Goal: Information Seeking & Learning: Learn about a topic

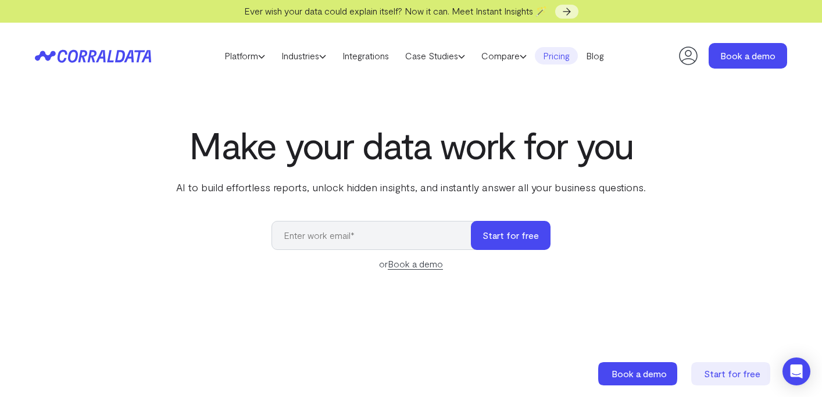
click at [571, 51] on link "Pricing" at bounding box center [556, 55] width 43 height 17
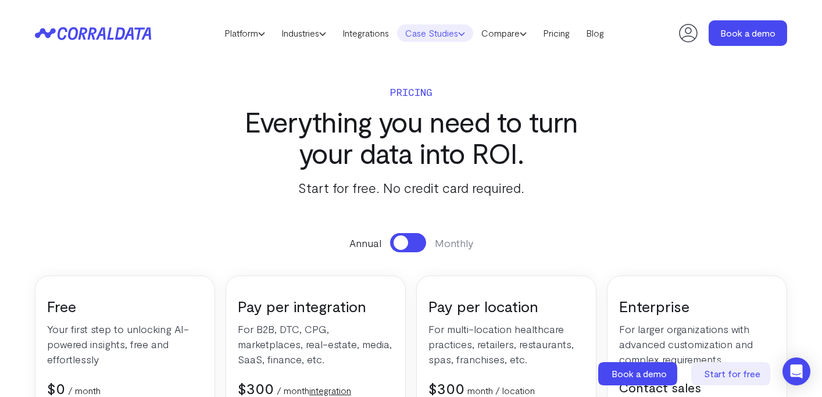
click at [454, 34] on link "Case Studies" at bounding box center [435, 32] width 76 height 17
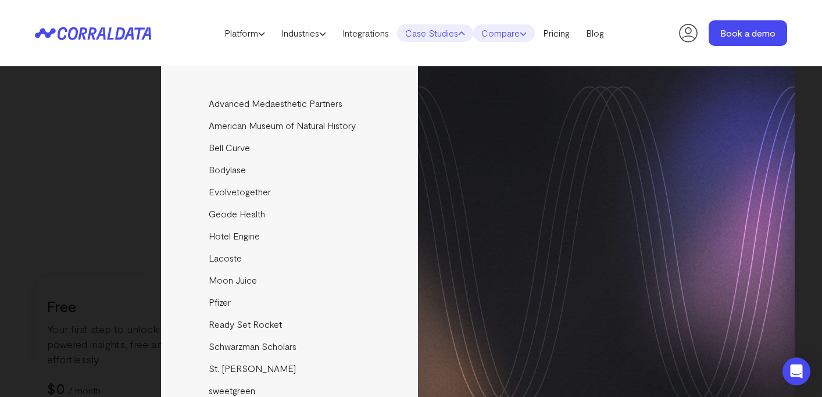
click at [514, 38] on link "Compare" at bounding box center [504, 32] width 62 height 17
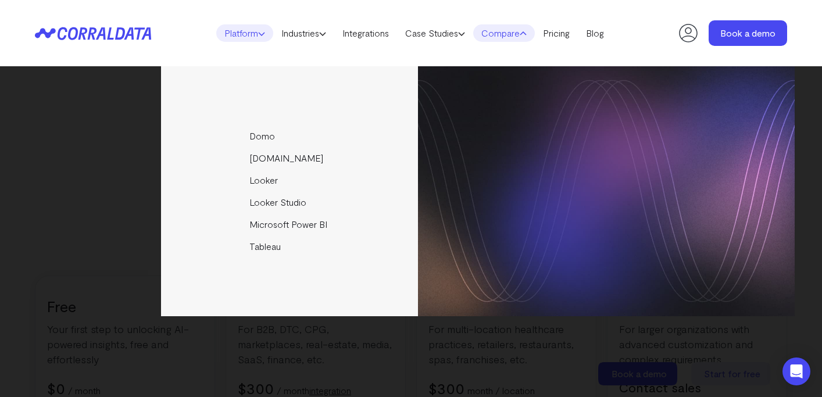
click at [234, 31] on link "Platform" at bounding box center [244, 32] width 57 height 17
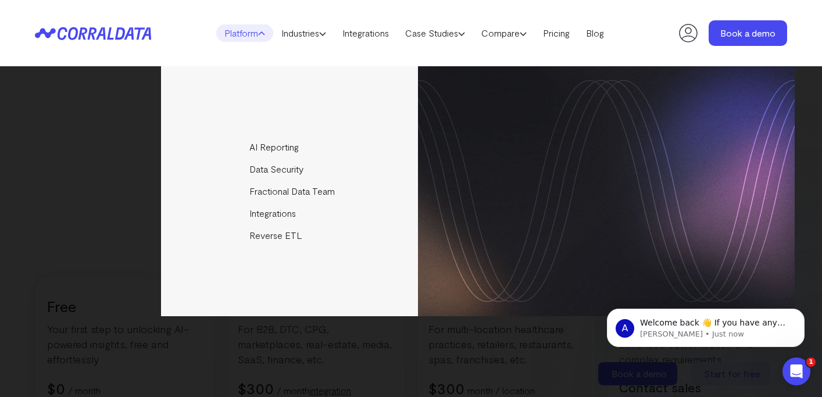
click at [119, 142] on div "AI Reporting Use AI to effortlessly answer any business questions from all your…" at bounding box center [410, 191] width 767 height 250
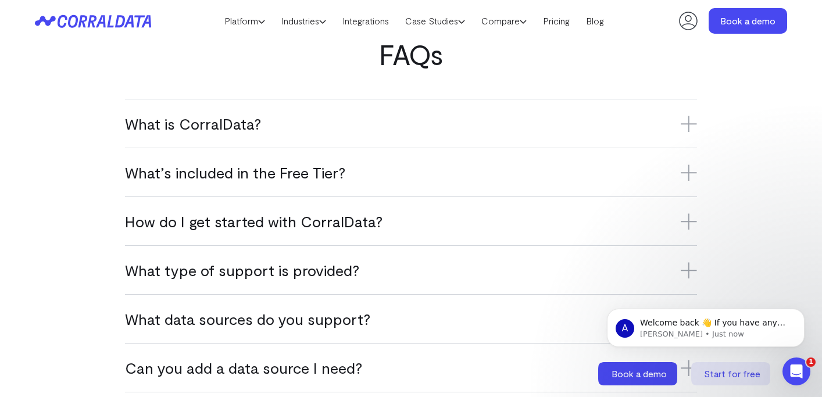
scroll to position [697, 0]
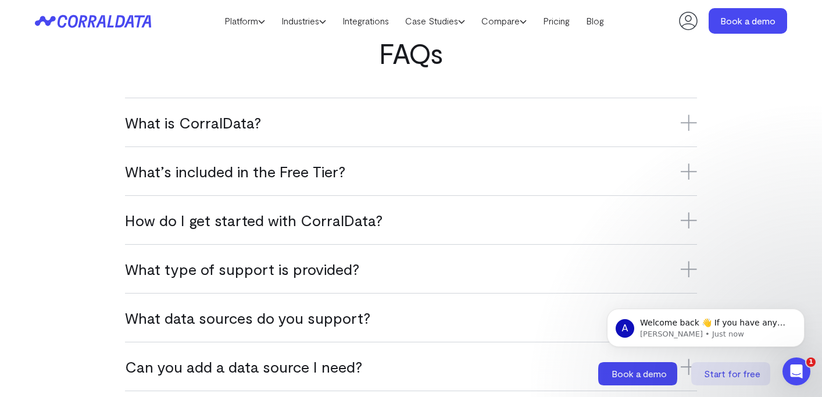
click at [137, 167] on h3 "What’s included in the Free Tier?" at bounding box center [411, 171] width 572 height 19
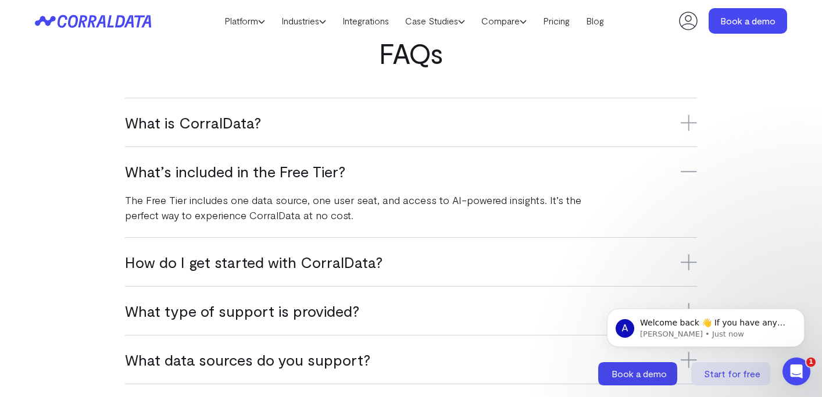
click at [137, 167] on h3 "What’s included in the Free Tier?" at bounding box center [411, 171] width 572 height 19
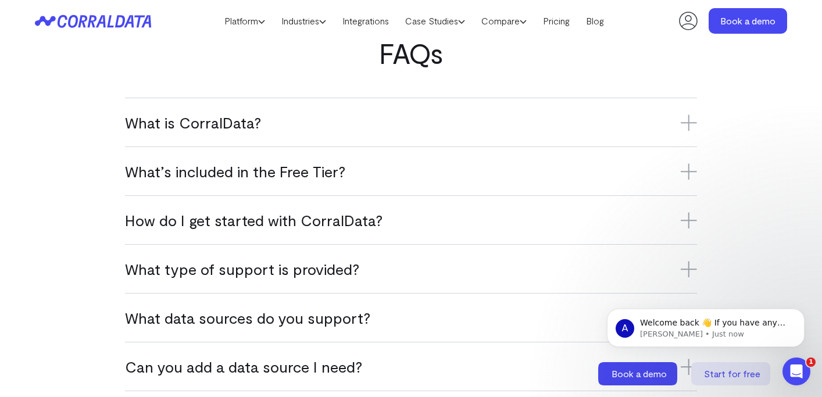
click at [164, 220] on h3 "How do I get started with CorralData?" at bounding box center [411, 219] width 572 height 19
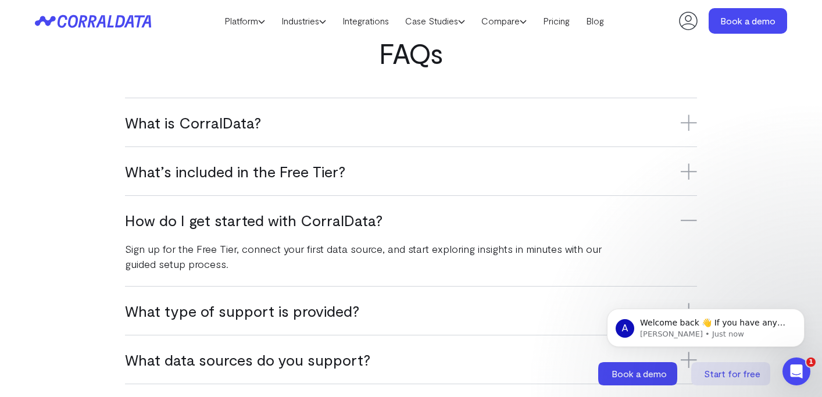
click at [164, 220] on h3 "How do I get started with CorralData?" at bounding box center [411, 219] width 572 height 19
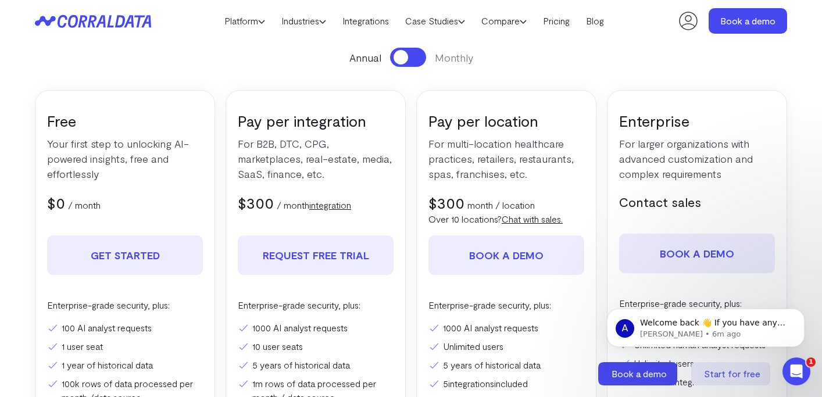
scroll to position [0, 0]
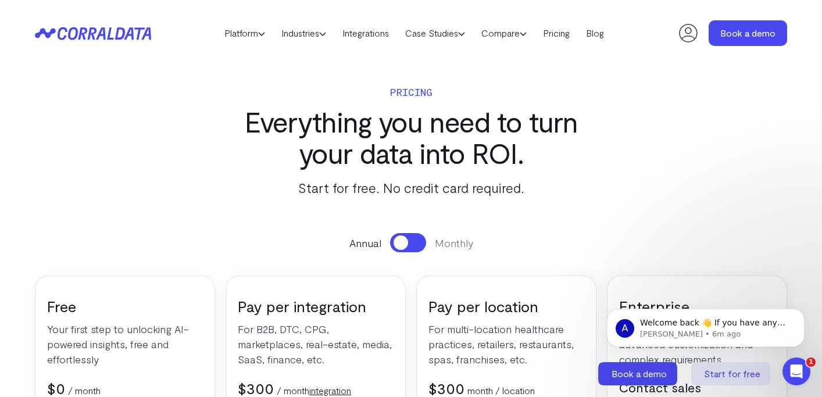
click at [423, 240] on button at bounding box center [408, 242] width 36 height 19
click at [423, 239] on button at bounding box center [408, 242] width 36 height 19
click at [422, 238] on button at bounding box center [408, 242] width 36 height 19
click at [599, 30] on link "Blog" at bounding box center [595, 32] width 34 height 17
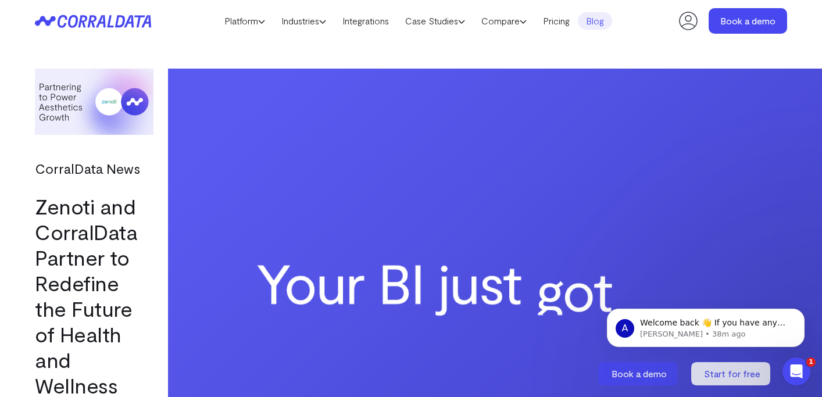
scroll to position [977, 0]
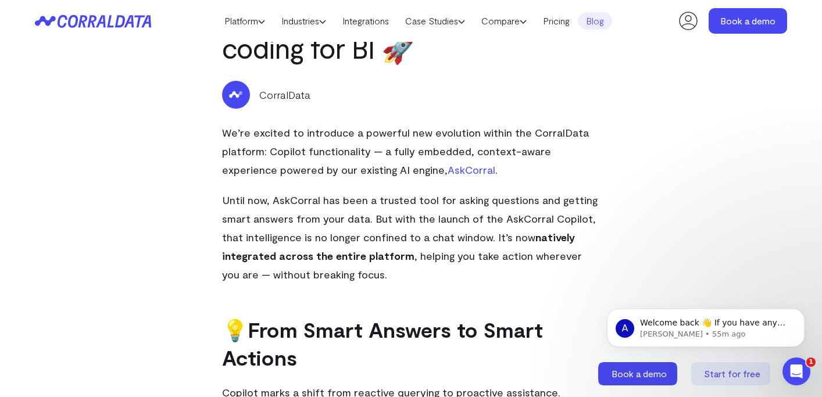
scroll to position [317, 0]
